Goal: Transaction & Acquisition: Subscribe to service/newsletter

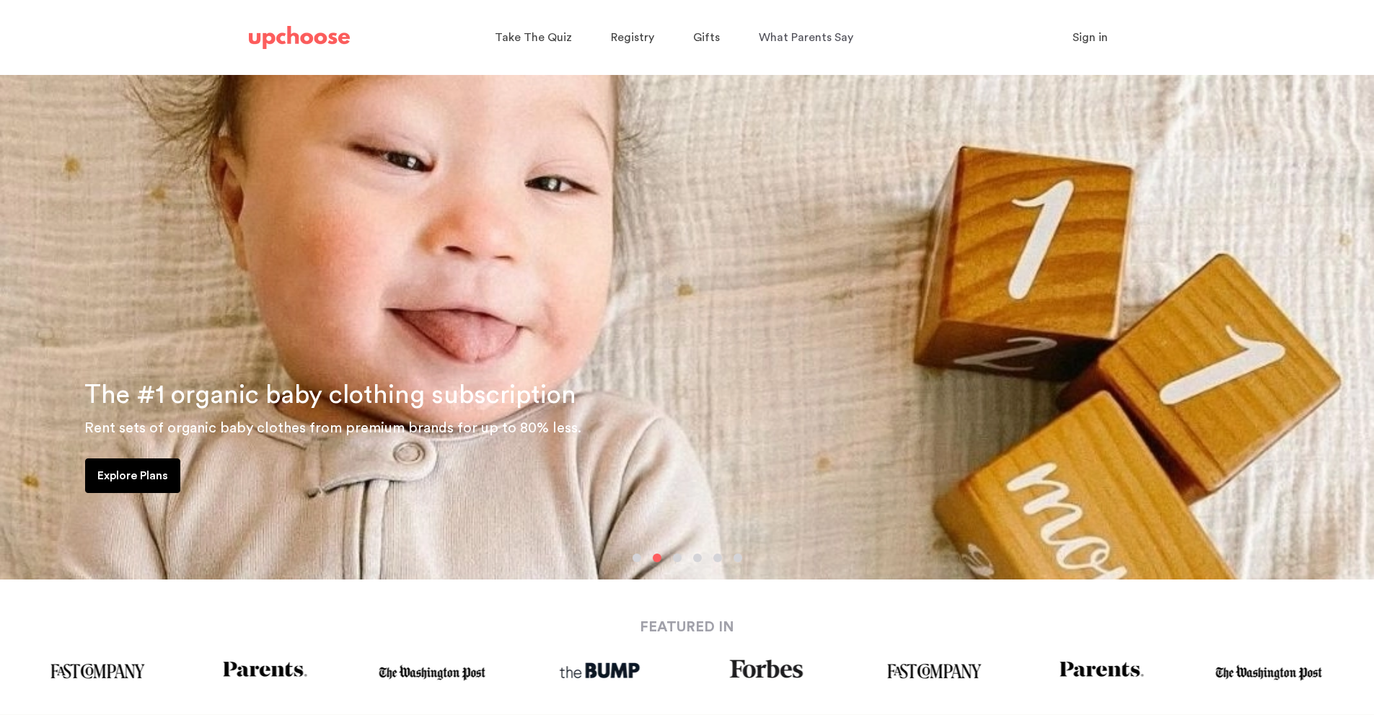
click at [123, 481] on div "Explore Plans" at bounding box center [687, 479] width 1348 height 40
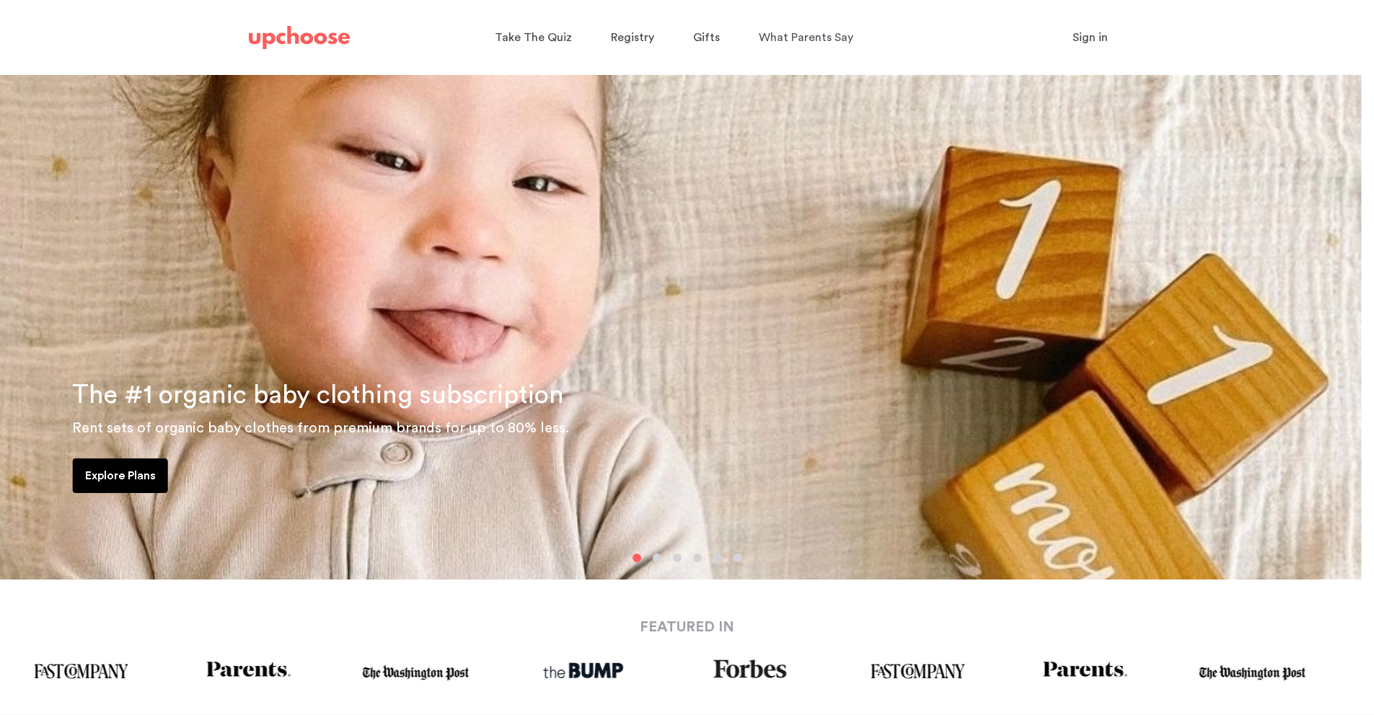
click at [100, 474] on p "Explore Plans" at bounding box center [120, 475] width 71 height 17
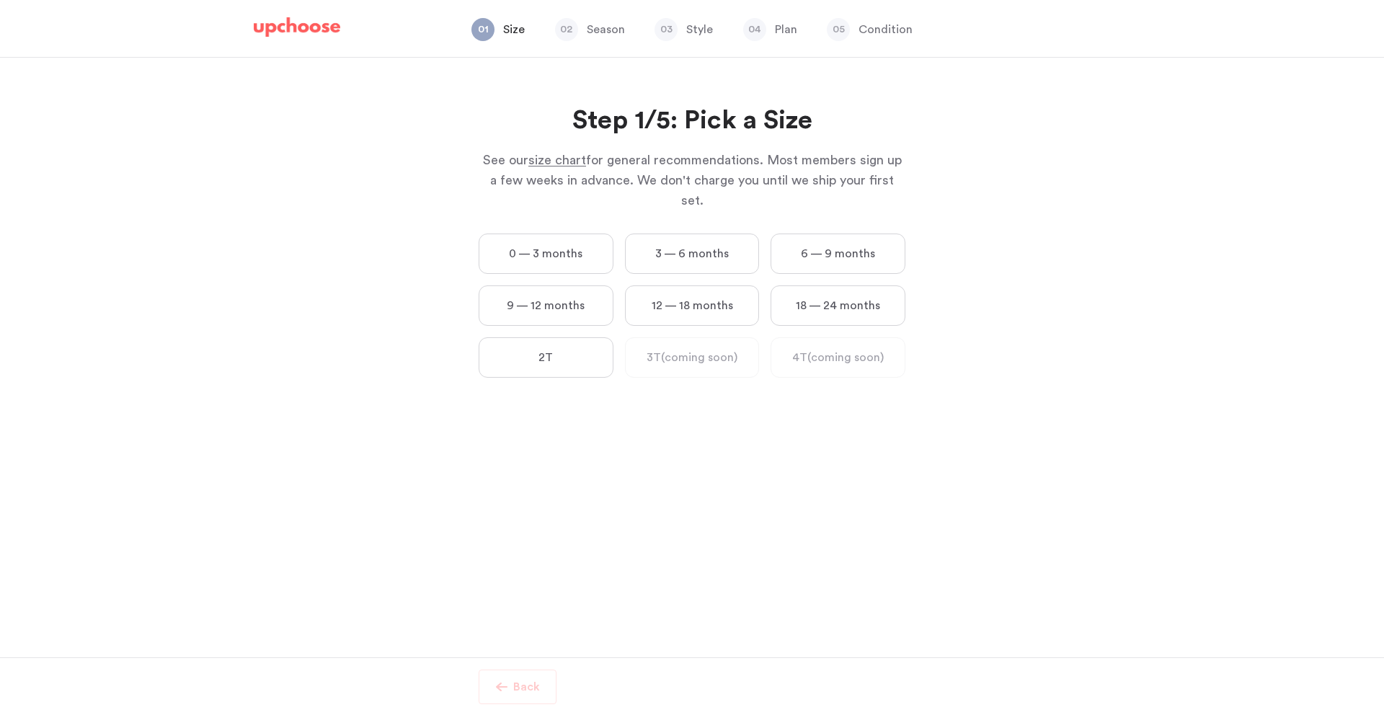
click at [728, 234] on label "3 — 6 months" at bounding box center [692, 254] width 135 height 40
click at [0, 0] on months "3 — 6 months" at bounding box center [0, 0] width 0 height 0
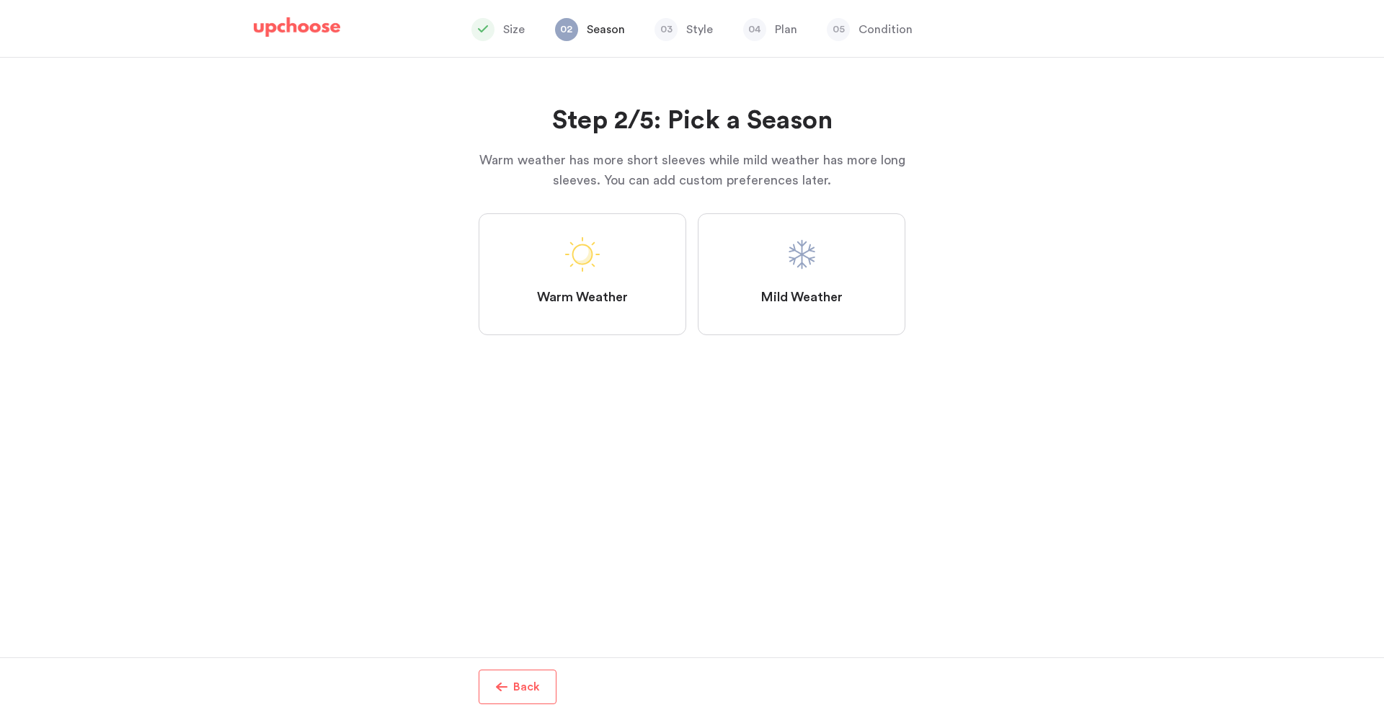
click at [615, 283] on label "Warm Weather" at bounding box center [583, 274] width 208 height 122
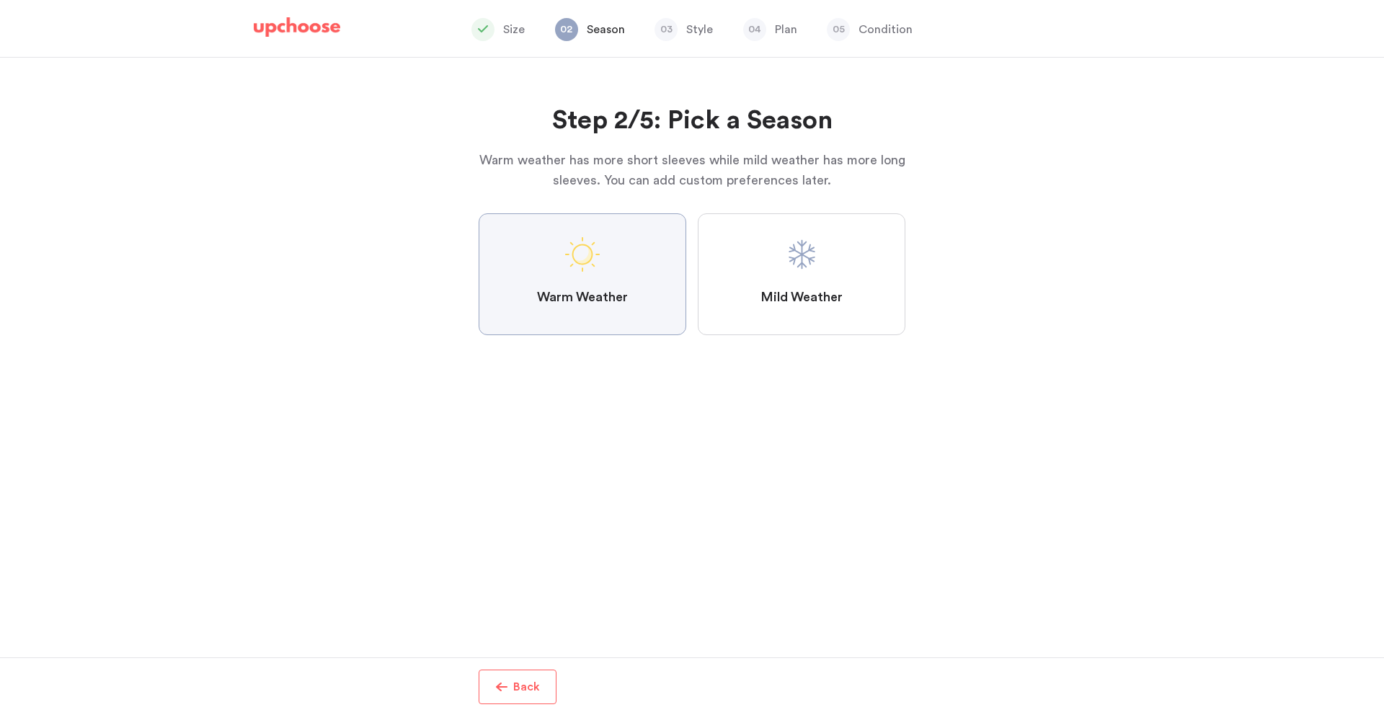
click at [0, 0] on Weather "Warm Weather" at bounding box center [0, 0] width 0 height 0
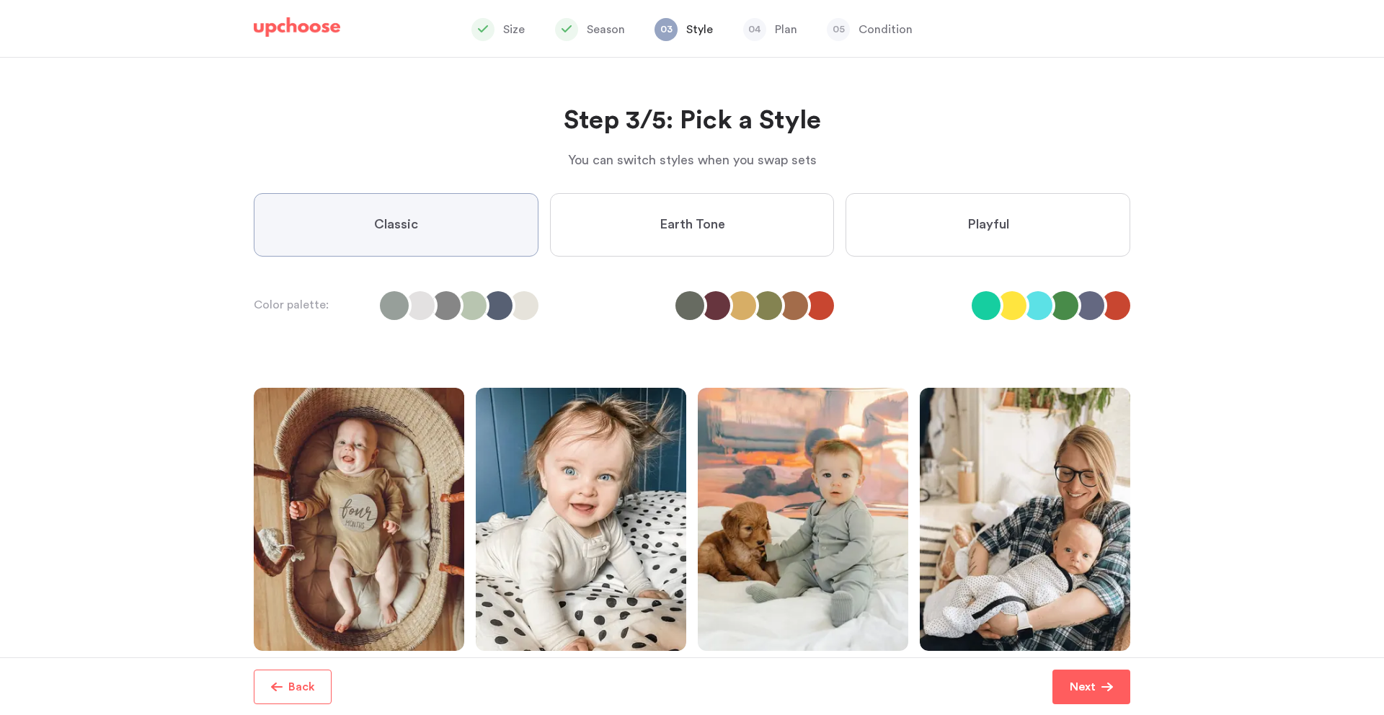
click at [681, 225] on span "Earth Tone" at bounding box center [693, 224] width 66 height 17
click at [0, 0] on Tone "Earth Tone" at bounding box center [0, 0] width 0 height 0
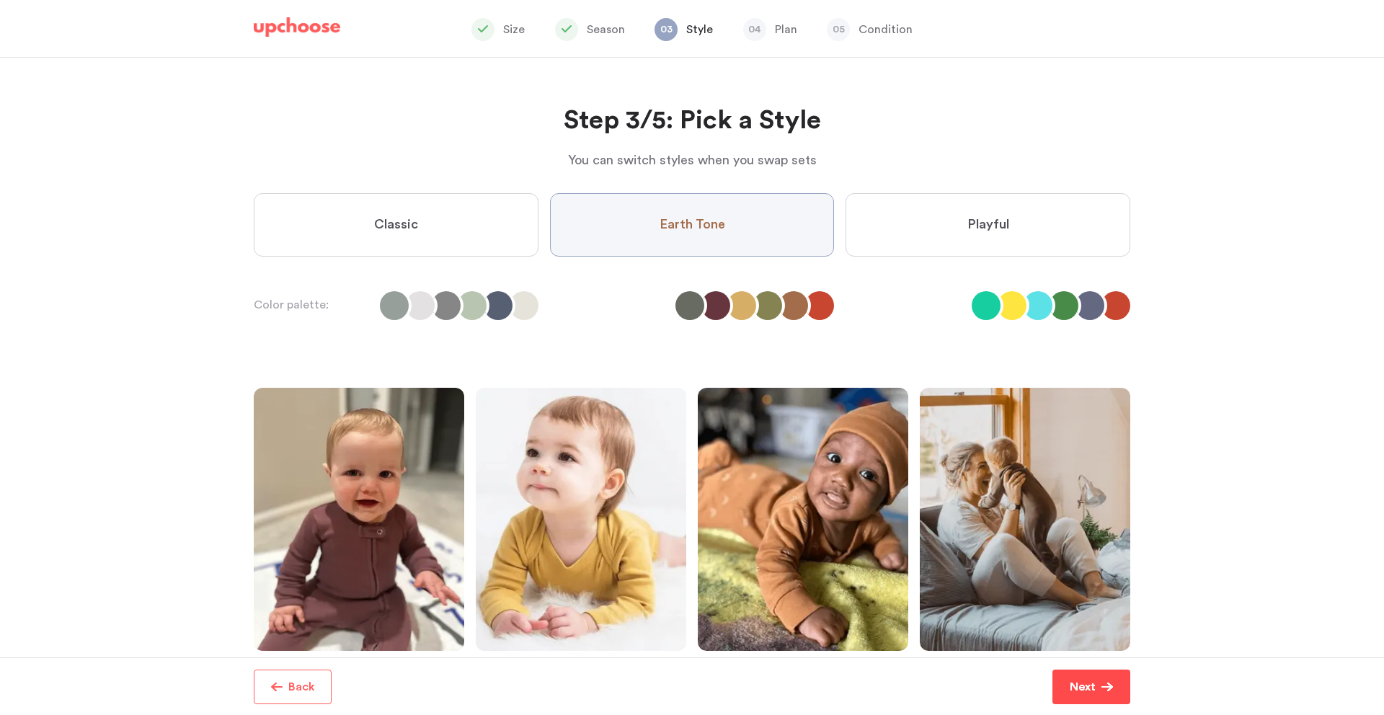
click at [1088, 694] on p "Next" at bounding box center [1083, 686] width 26 height 17
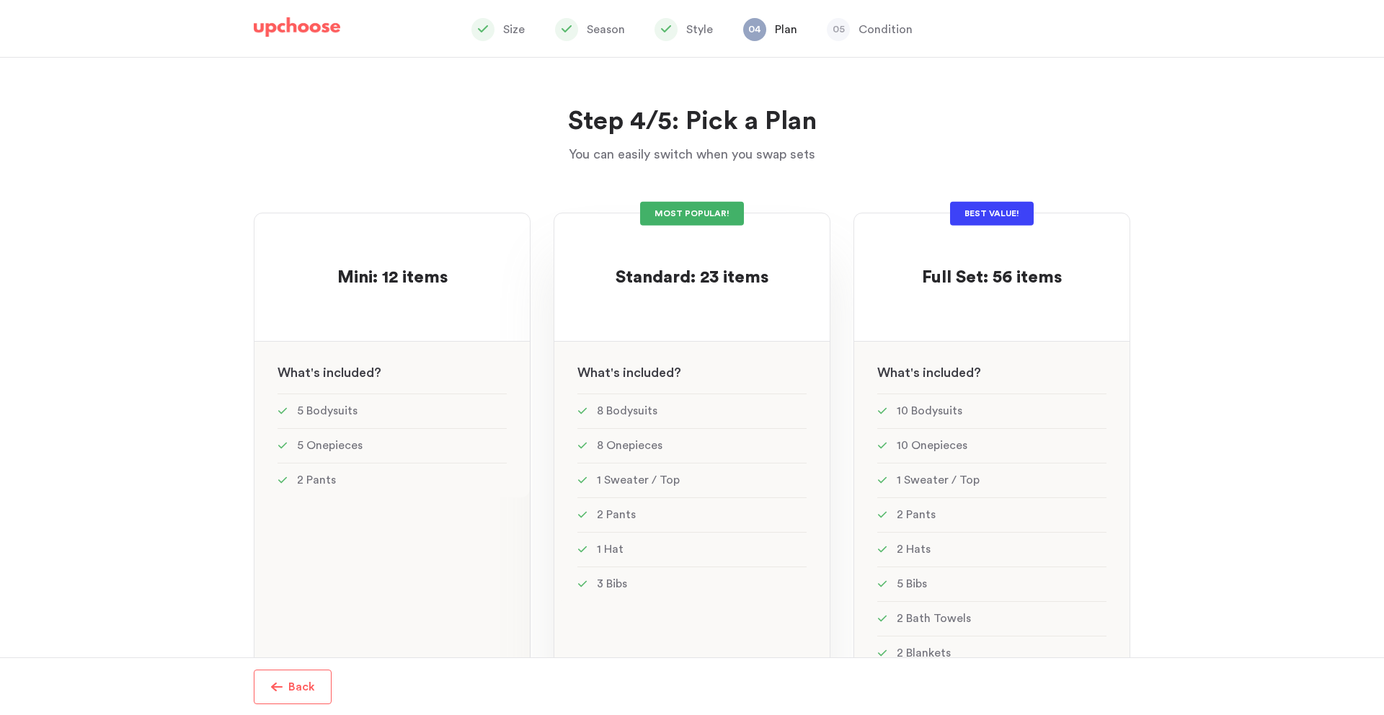
click at [699, 229] on div "MOST POPULAR! Standard: 23 items Standard: 23 items See w W hat's included ? 8 …" at bounding box center [692, 519] width 277 height 612
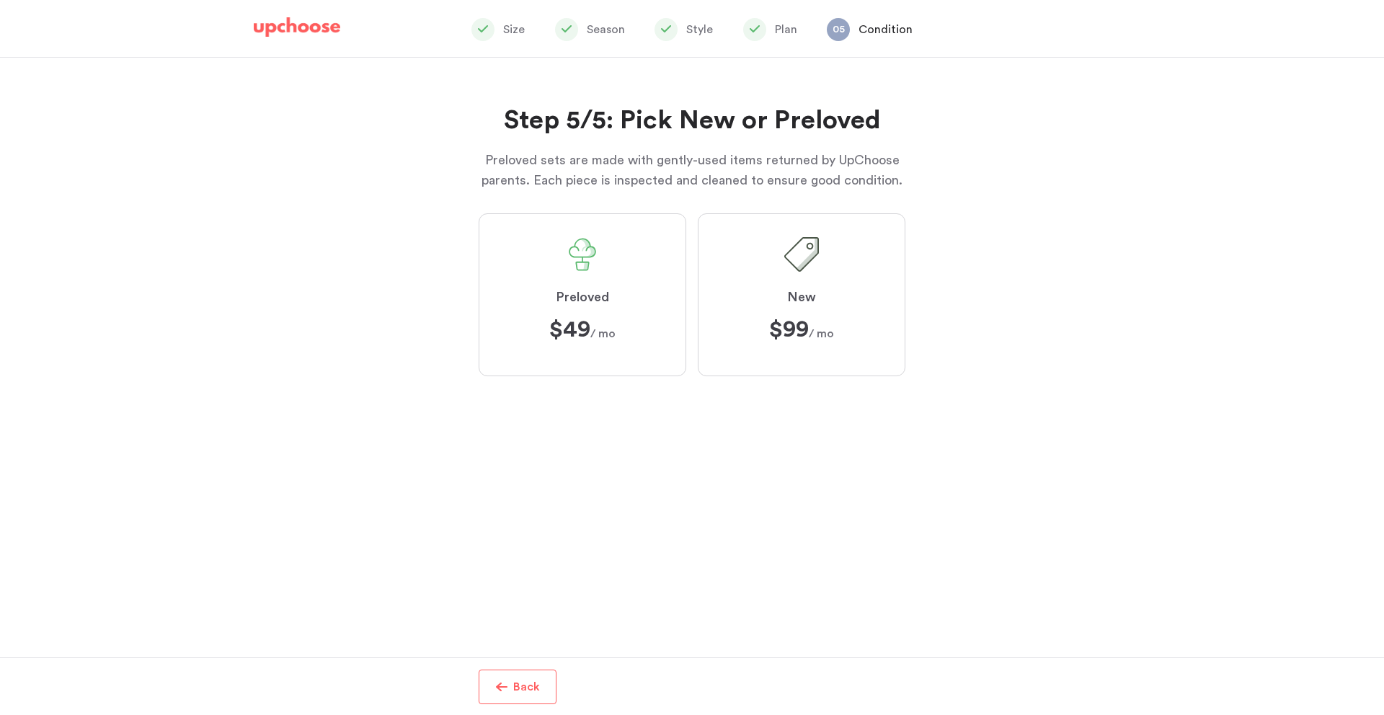
click at [611, 255] on label "Preloved $49 $49 / mo" at bounding box center [583, 294] width 208 height 163
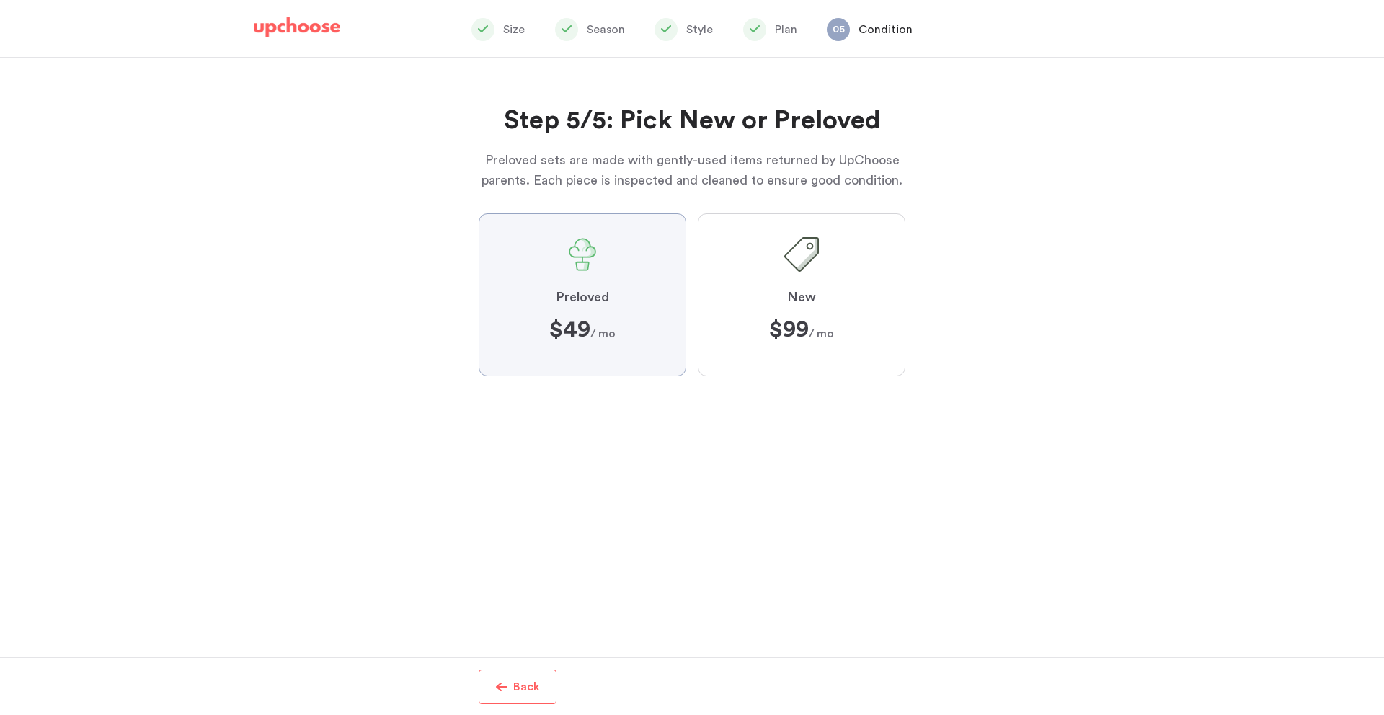
click at [0, 0] on input "Preloved $49 $49 / mo" at bounding box center [0, 0] width 0 height 0
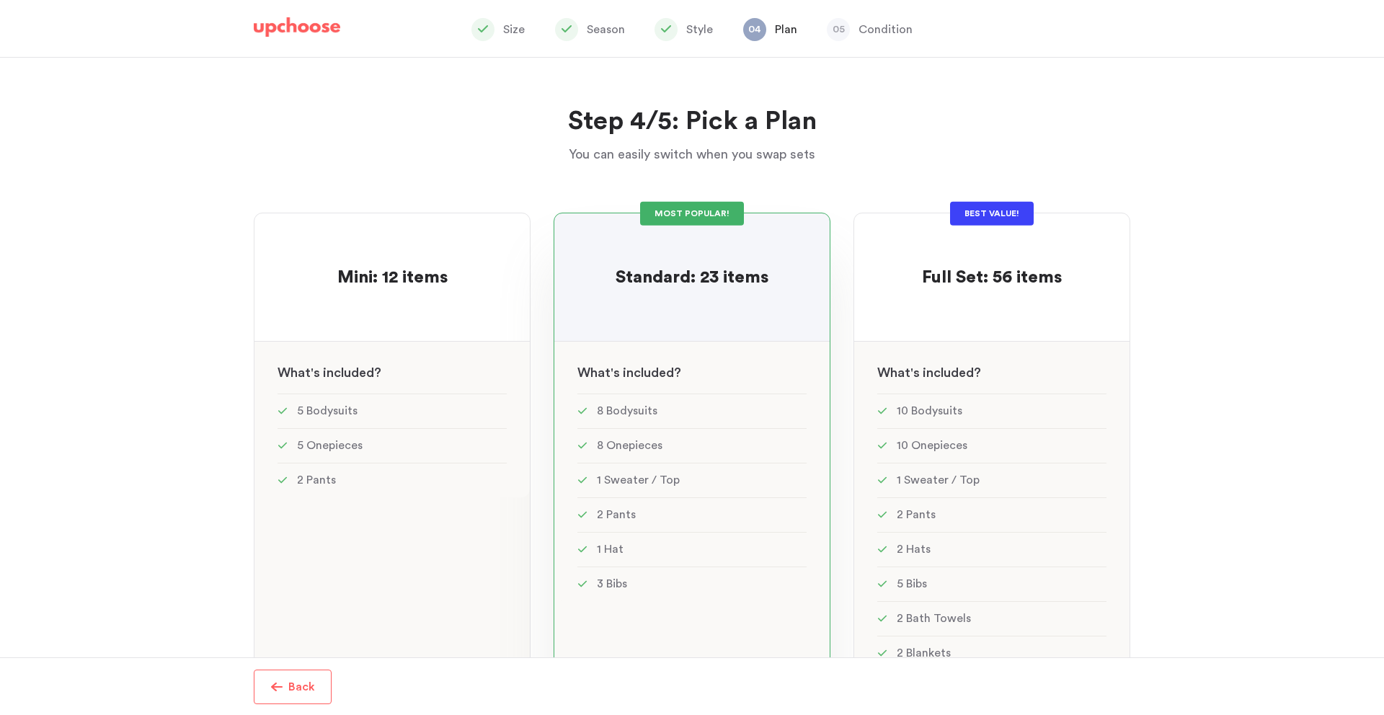
click at [689, 274] on span "Standard: 23 items" at bounding box center [692, 277] width 153 height 17
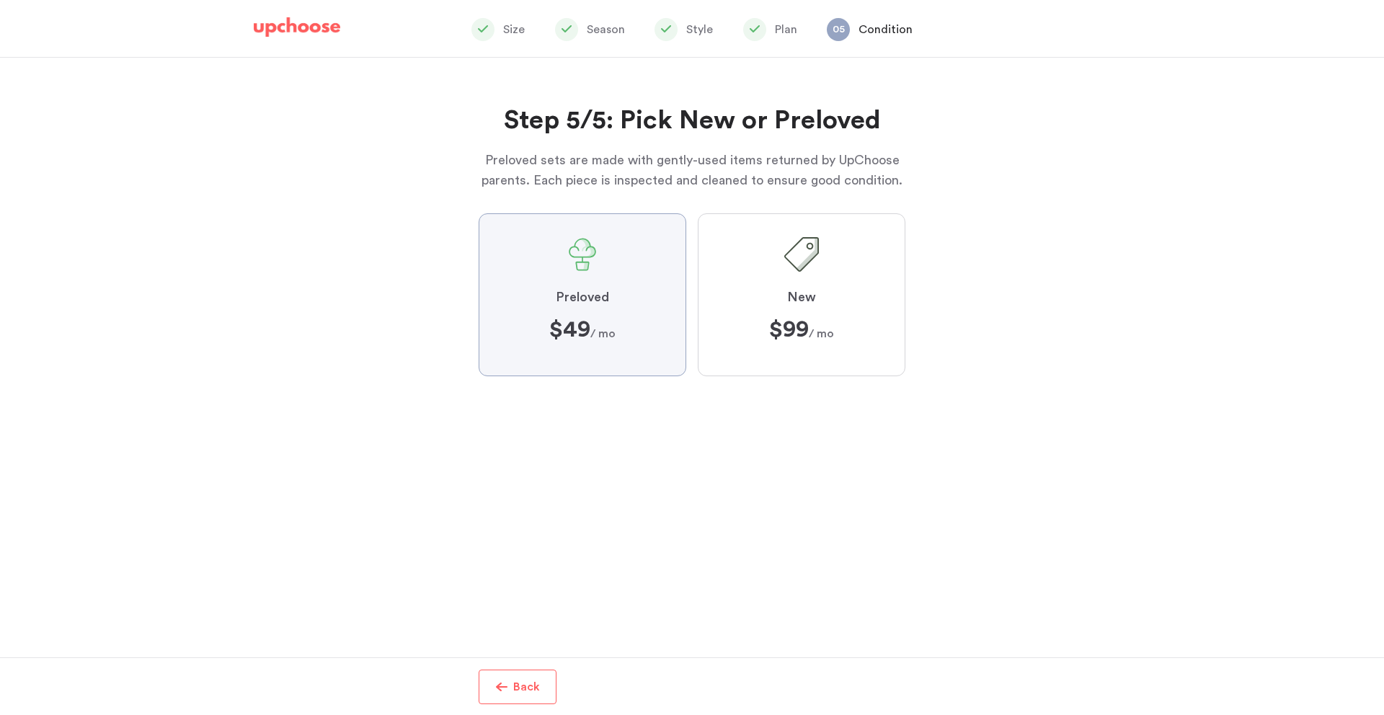
click at [593, 268] on span at bounding box center [582, 254] width 35 height 35
click at [0, 0] on input "Preloved $49 $49 / mo" at bounding box center [0, 0] width 0 height 0
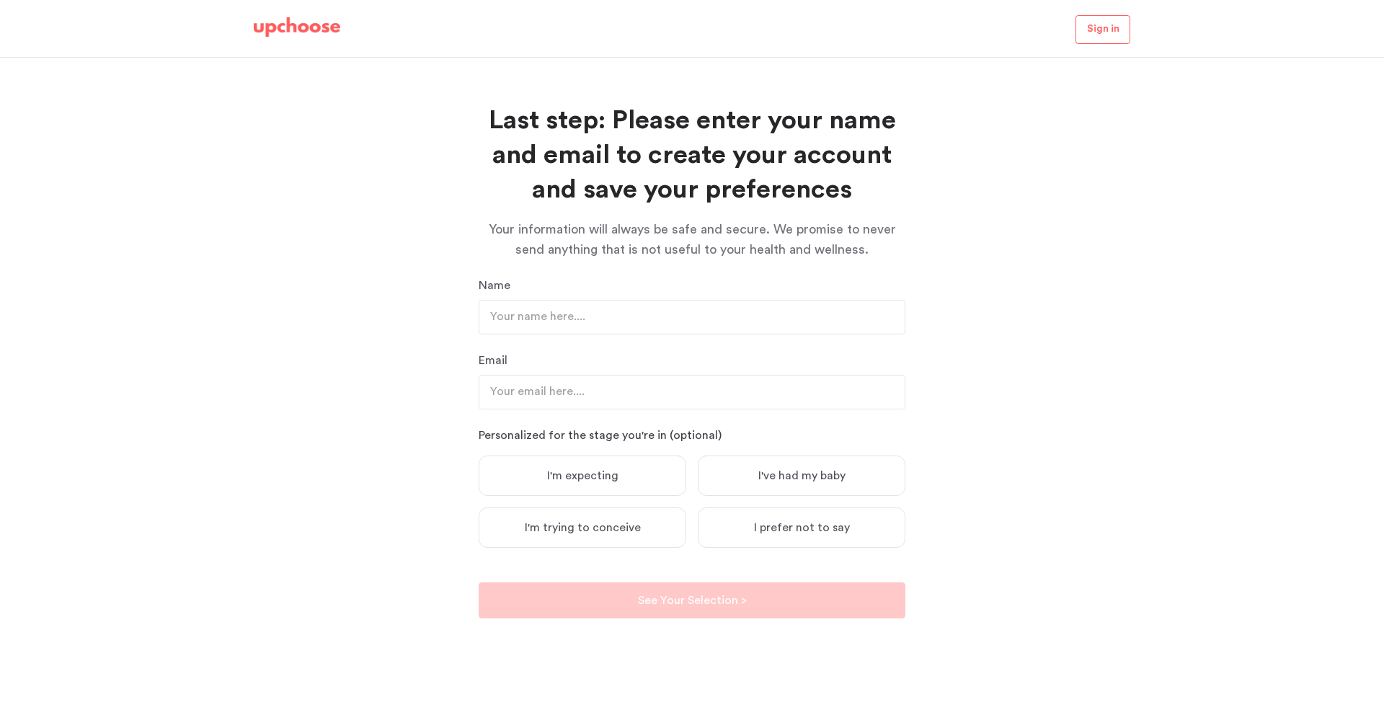
click at [270, 18] on img at bounding box center [297, 27] width 87 height 20
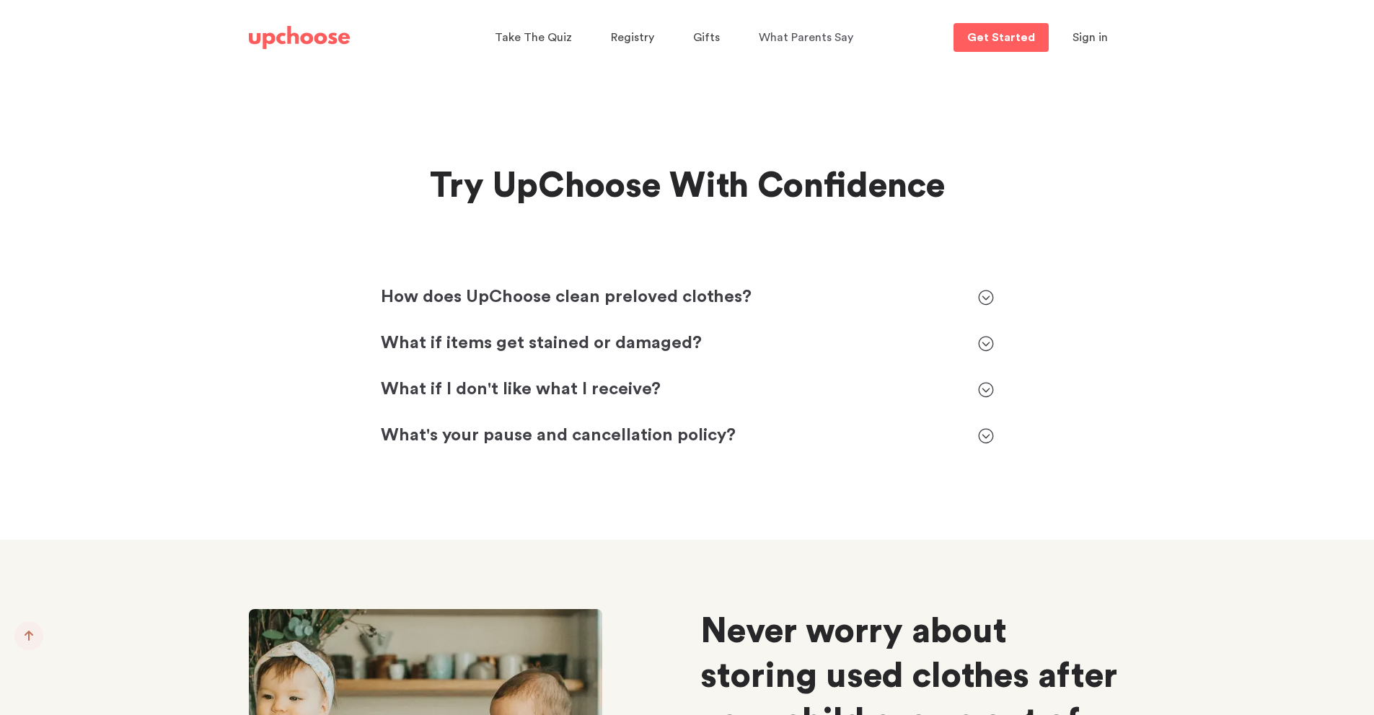
scroll to position [6433, 0]
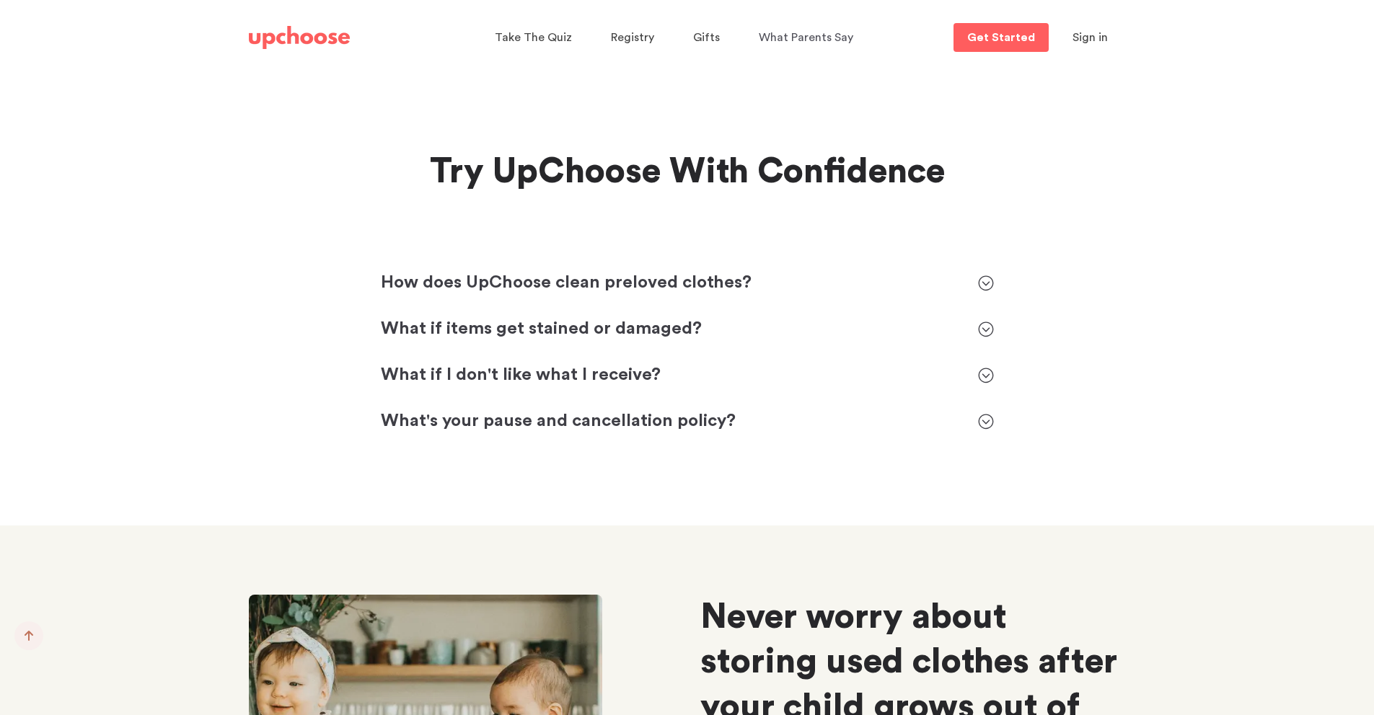
click at [561, 318] on div "What if items get stained or damaged?" at bounding box center [672, 329] width 583 height 23
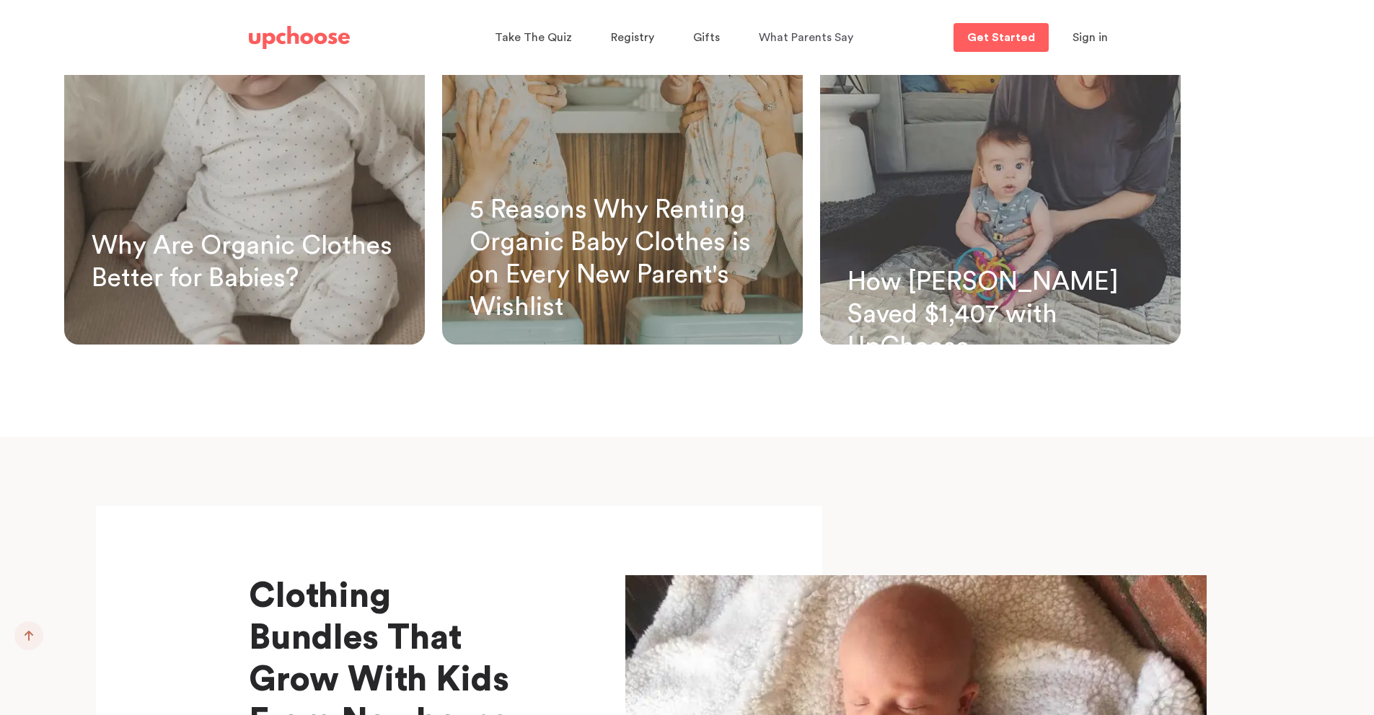
scroll to position [8830, 0]
